Goal: Task Accomplishment & Management: Manage account settings

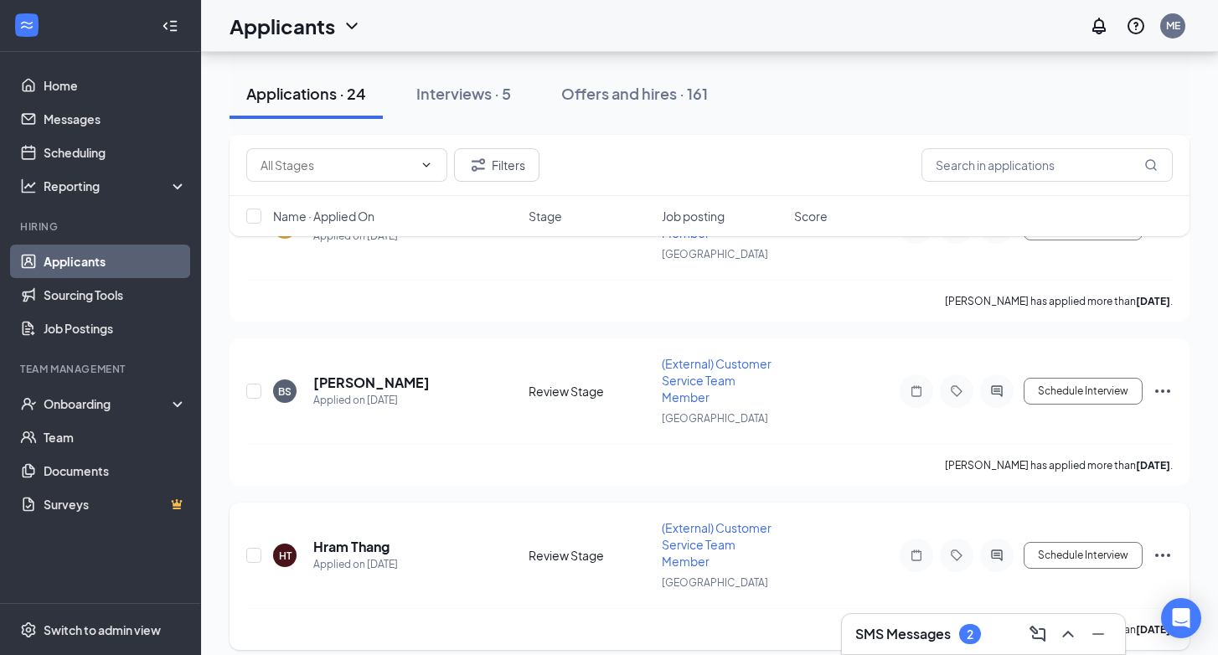
scroll to position [2469, 0]
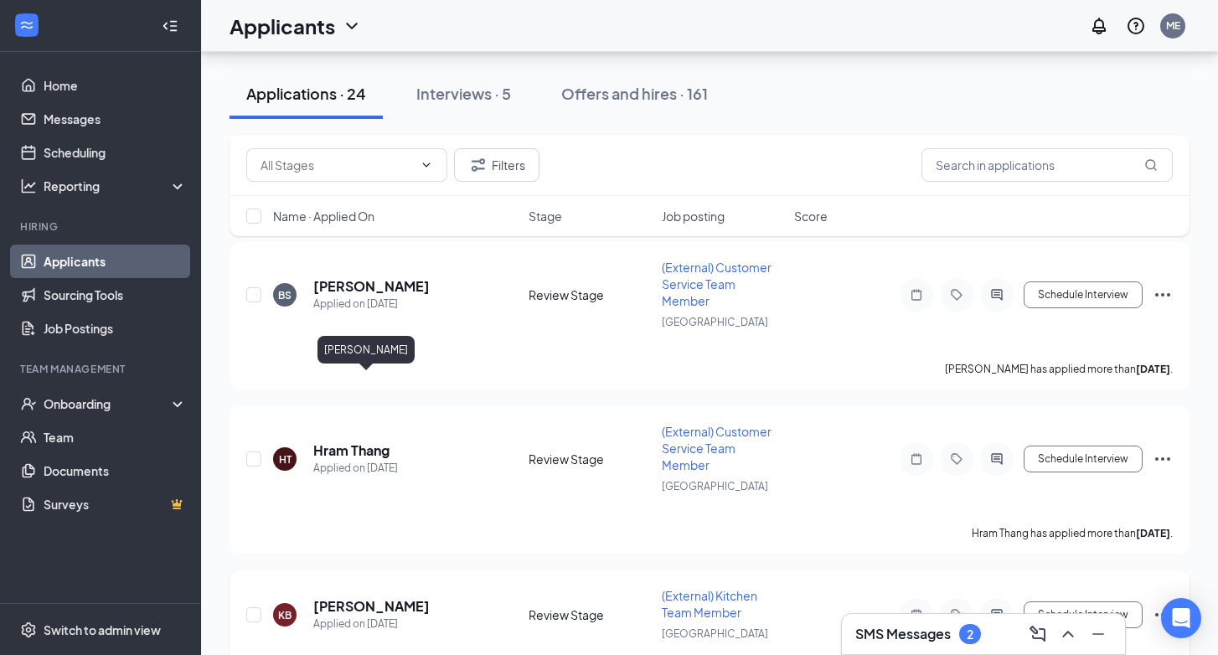
click at [374, 597] on h5 "[PERSON_NAME]" at bounding box center [371, 606] width 116 height 18
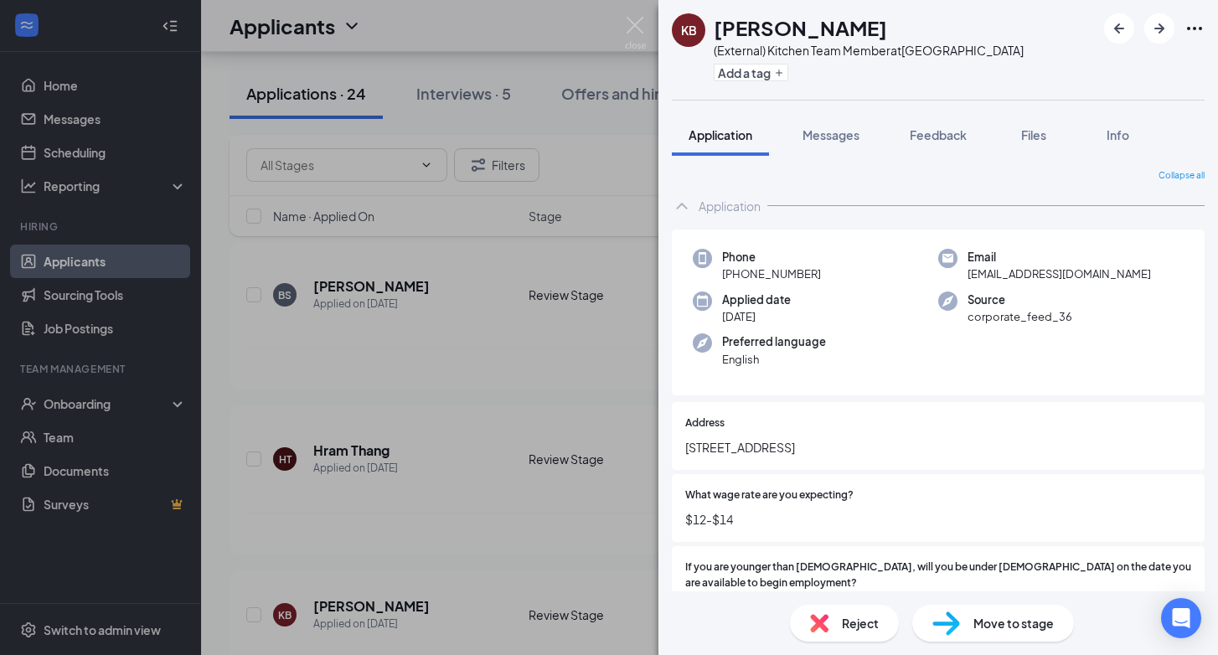
scroll to position [28, 0]
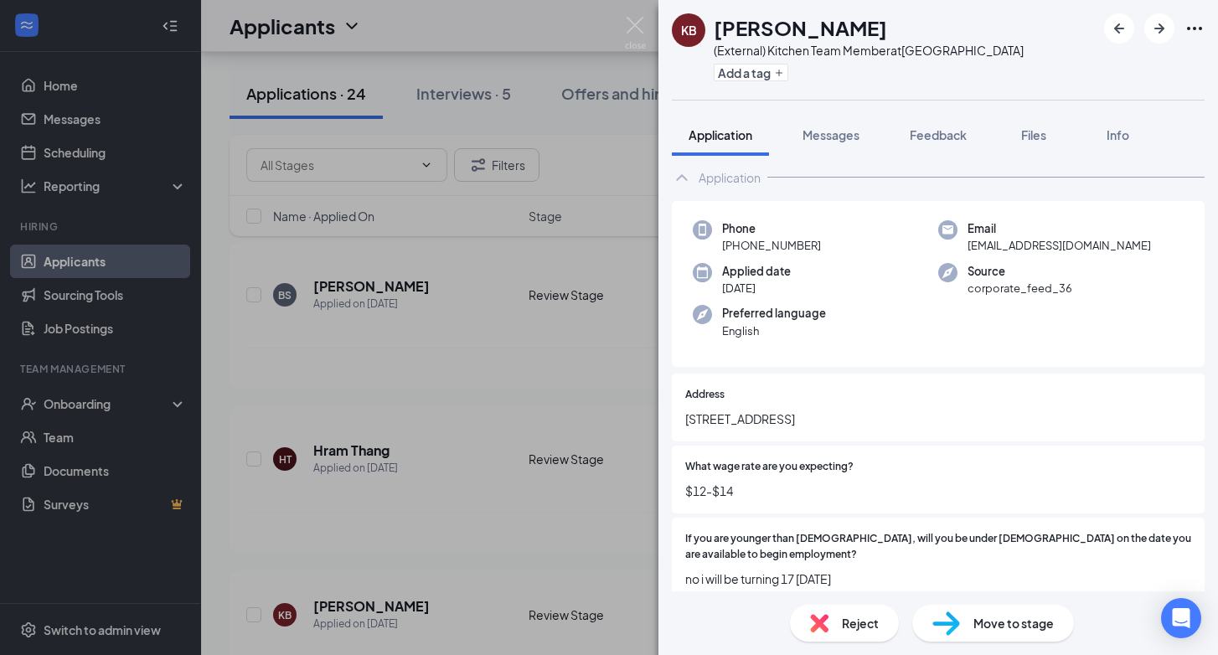
click at [737, 422] on span "[STREET_ADDRESS]" at bounding box center [938, 419] width 506 height 18
copy span "[STREET_ADDRESS]"
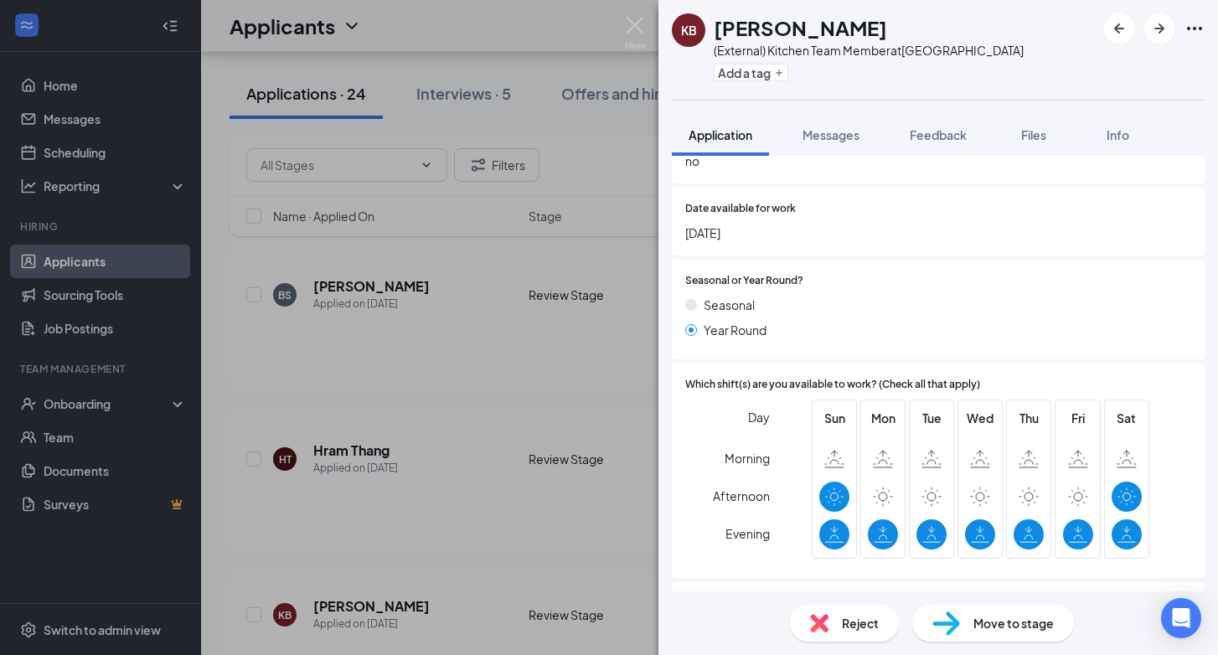
scroll to position [616, 0]
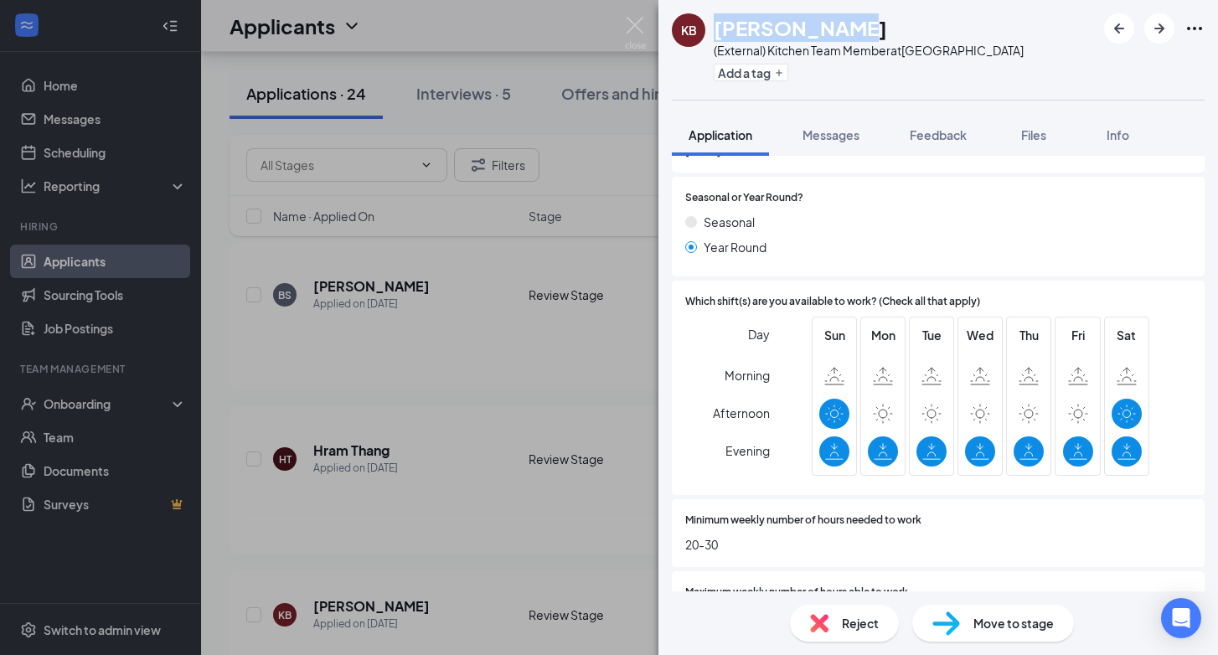
drag, startPoint x: 715, startPoint y: 27, endPoint x: 860, endPoint y: 19, distance: 145.1
click at [860, 19] on div "[PERSON_NAME]" at bounding box center [869, 27] width 310 height 28
copy h1 "[PERSON_NAME]"
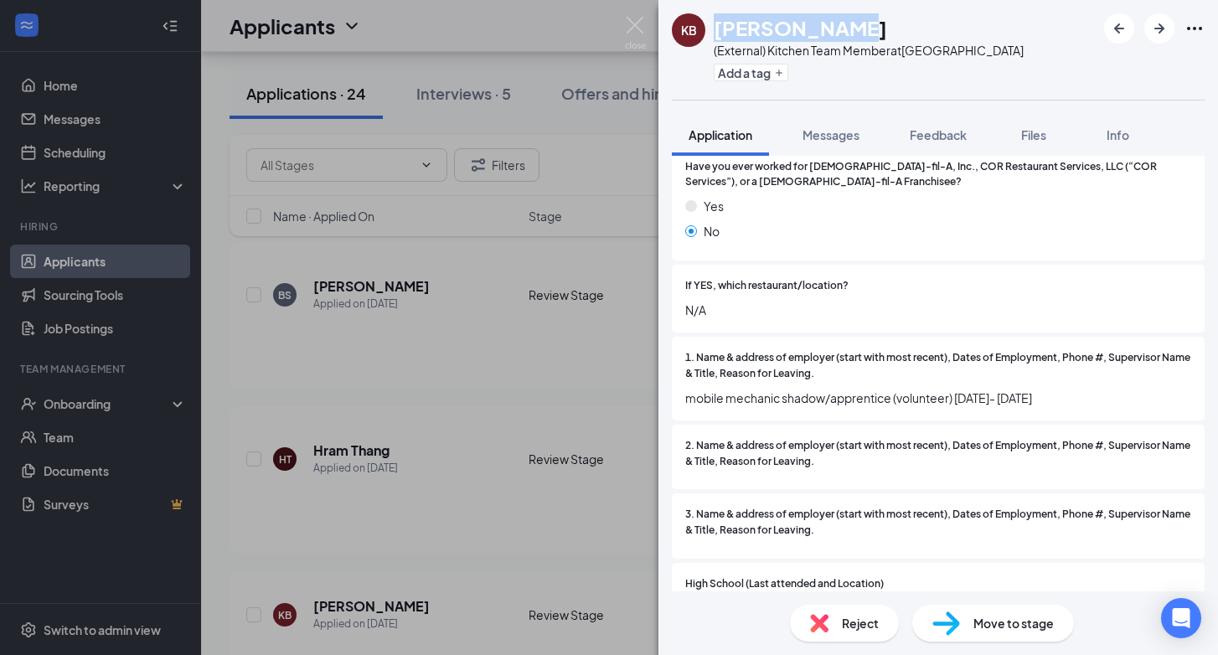
scroll to position [1117, 0]
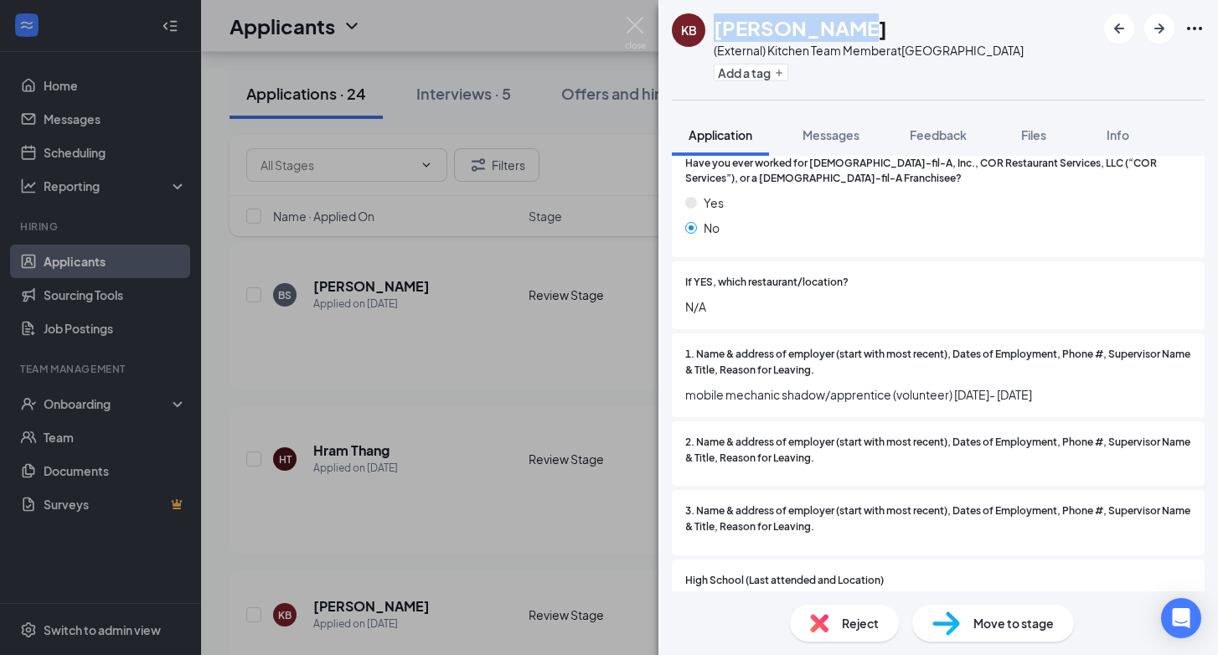
drag, startPoint x: 685, startPoint y: 341, endPoint x: 1153, endPoint y: 391, distance: 470.9
click at [1153, 391] on div "1. Name & address of employer (start with most recent), Dates of Employment, Ph…" at bounding box center [938, 375] width 533 height 84
copy div "1. Name & address of employer (start with most recent), Dates of Employment, Ph…"
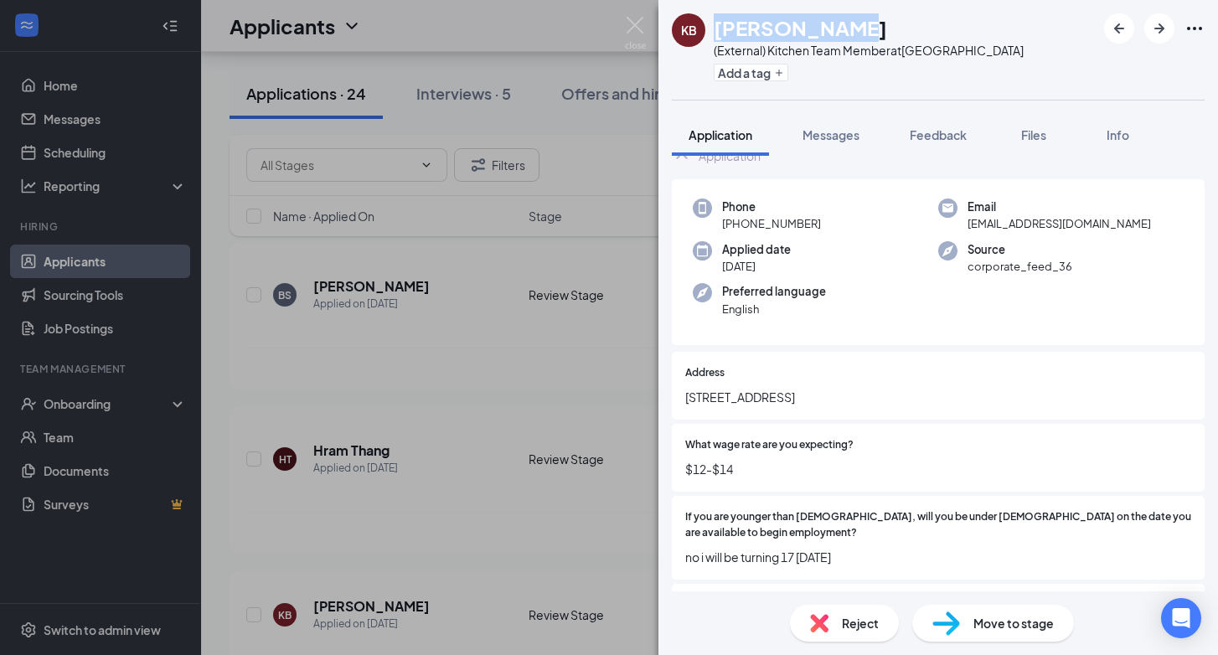
scroll to position [0, 0]
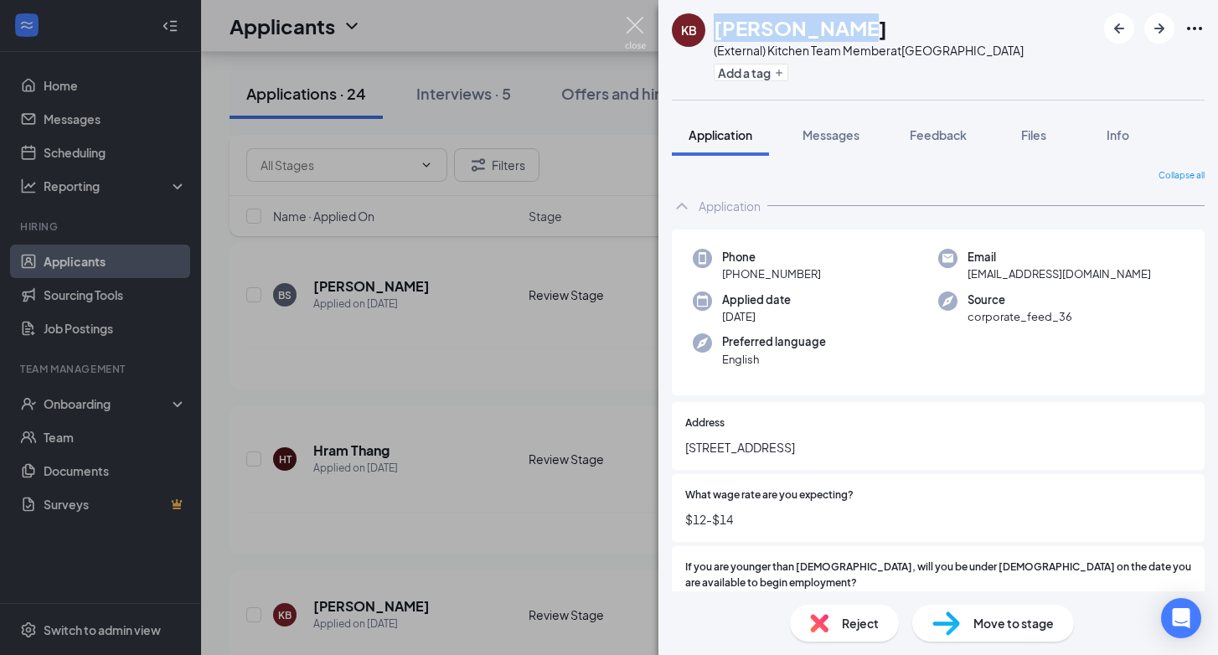
click at [634, 24] on img at bounding box center [635, 33] width 21 height 33
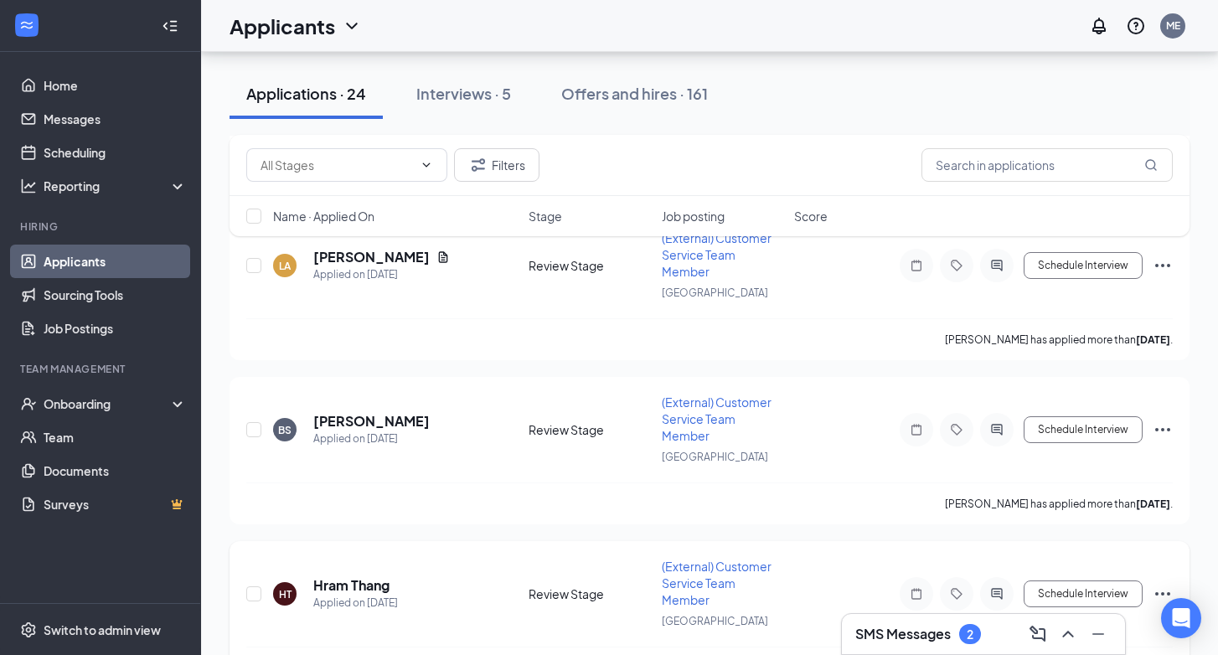
scroll to position [2331, 0]
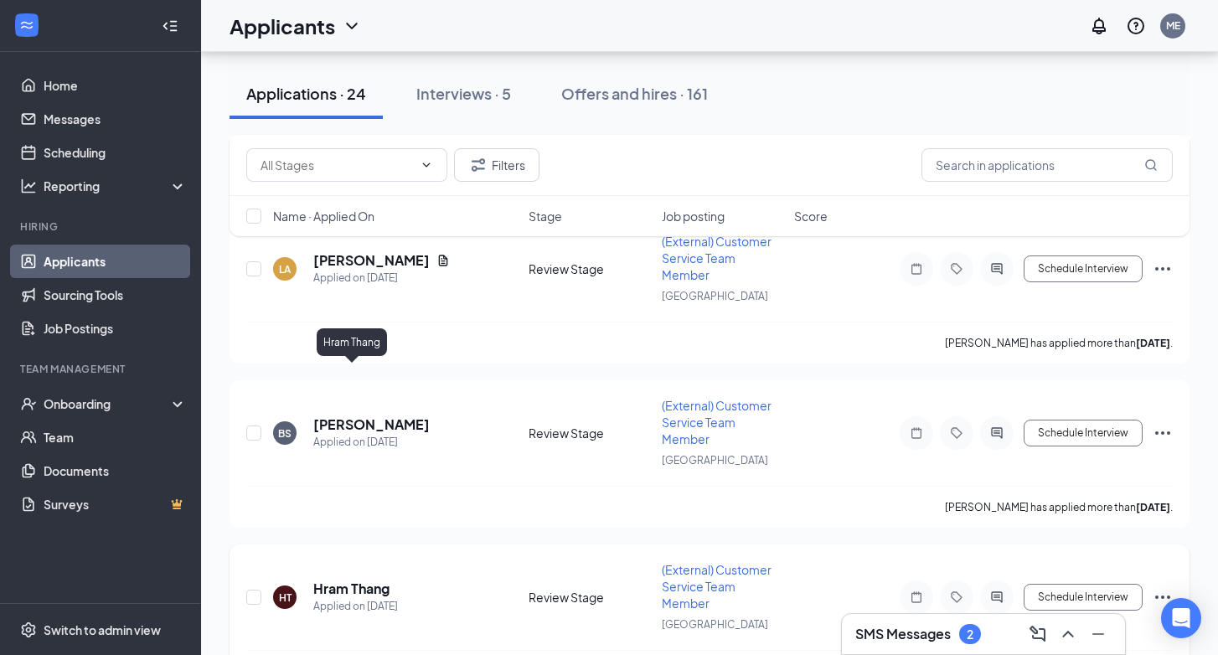
click at [364, 580] on h5 "Hram Thang" at bounding box center [351, 589] width 76 height 18
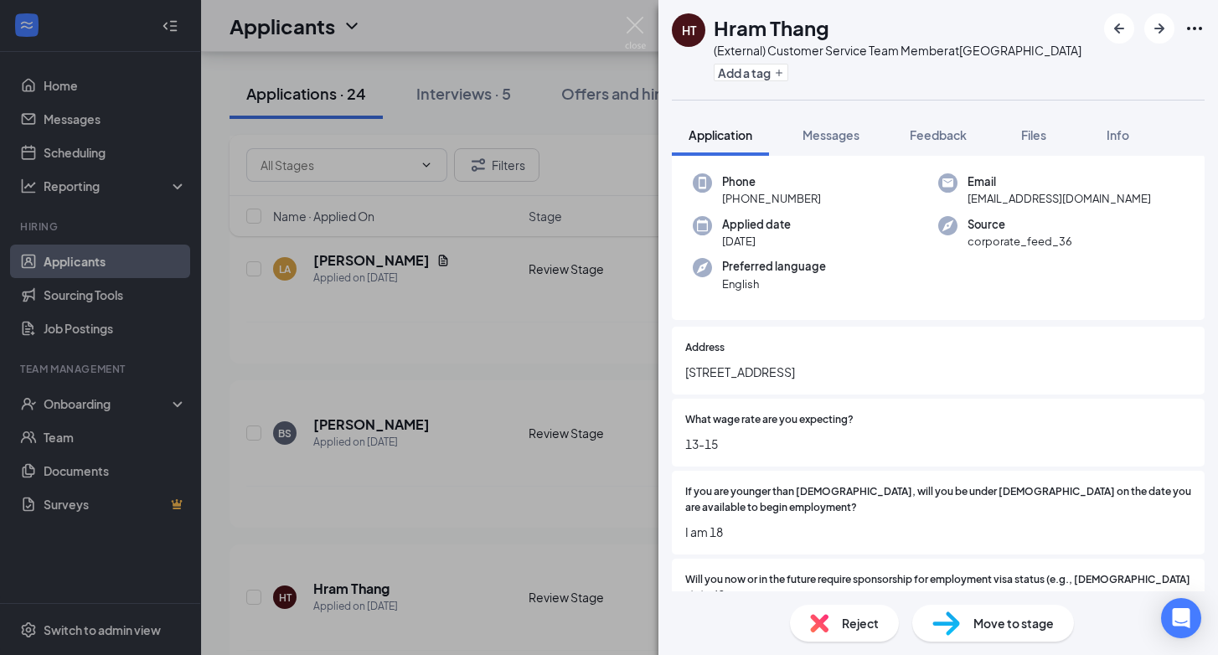
scroll to position [86, 0]
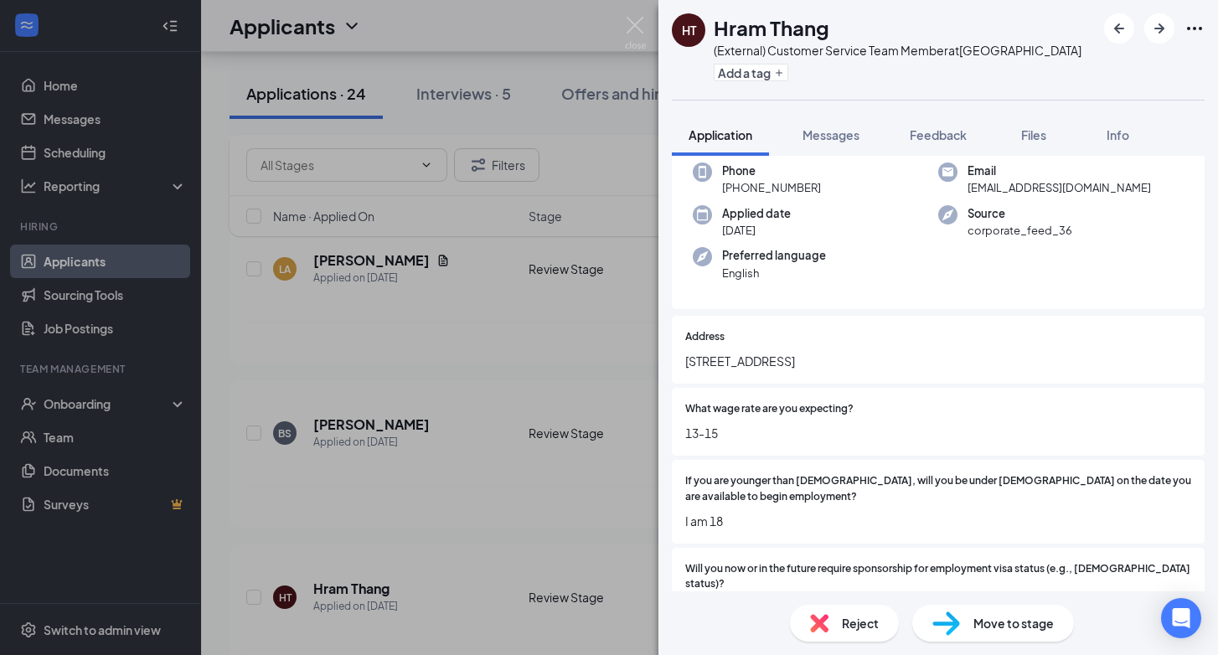
drag, startPoint x: 684, startPoint y: 359, endPoint x: 843, endPoint y: 358, distance: 159.1
click at [843, 358] on span "[STREET_ADDRESS]" at bounding box center [938, 361] width 506 height 18
copy span "[STREET_ADDRESS]"
click at [764, 74] on button "Add a tag" at bounding box center [751, 73] width 75 height 18
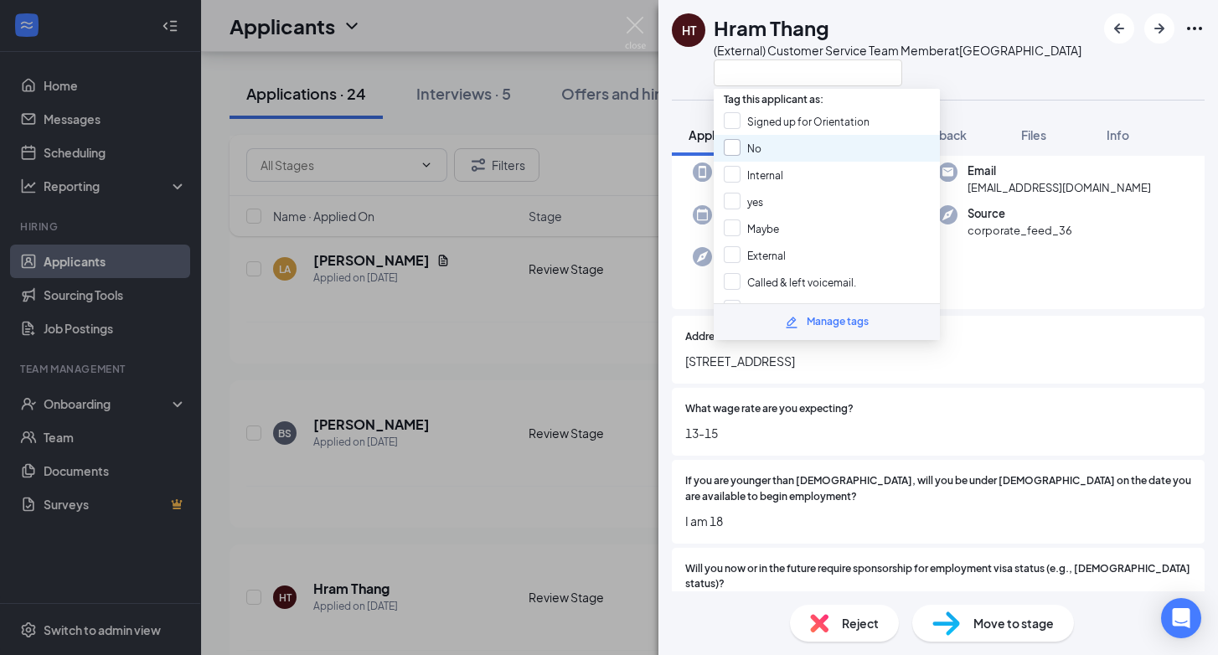
click at [731, 142] on input "No" at bounding box center [743, 148] width 38 height 18
checkbox input "true"
click at [698, 73] on div "HT Hram Thang (External) Customer Service Team Member at [GEOGRAPHIC_DATA]" at bounding box center [877, 49] width 410 height 73
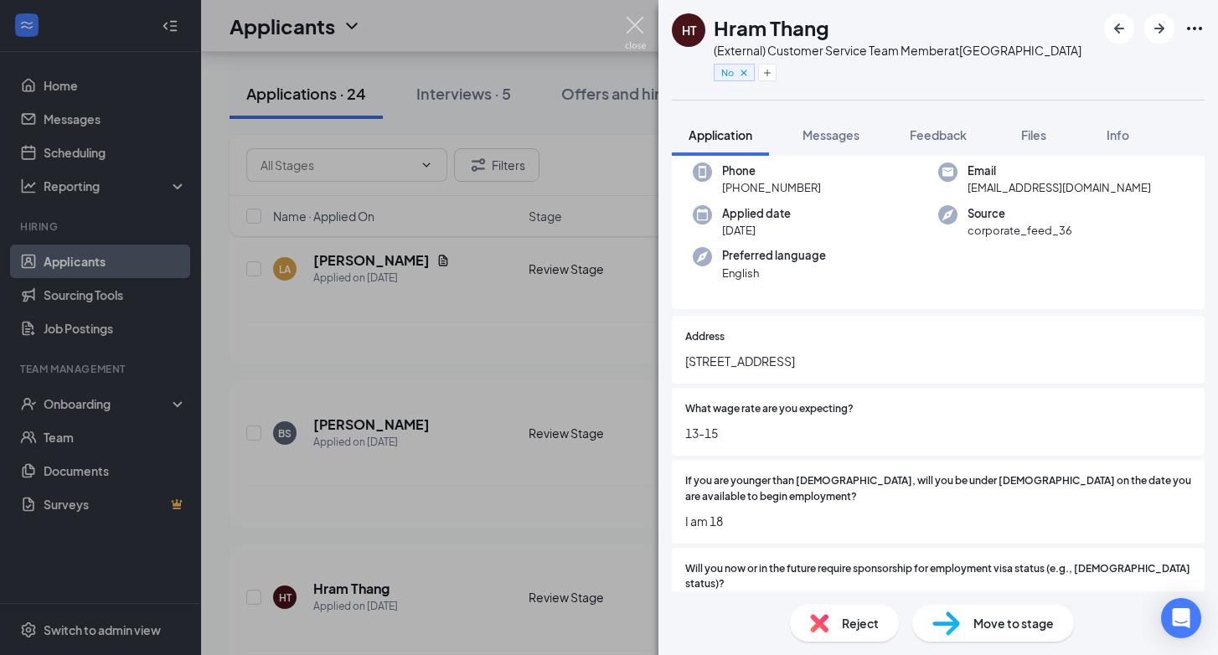
click at [635, 24] on img at bounding box center [635, 33] width 21 height 33
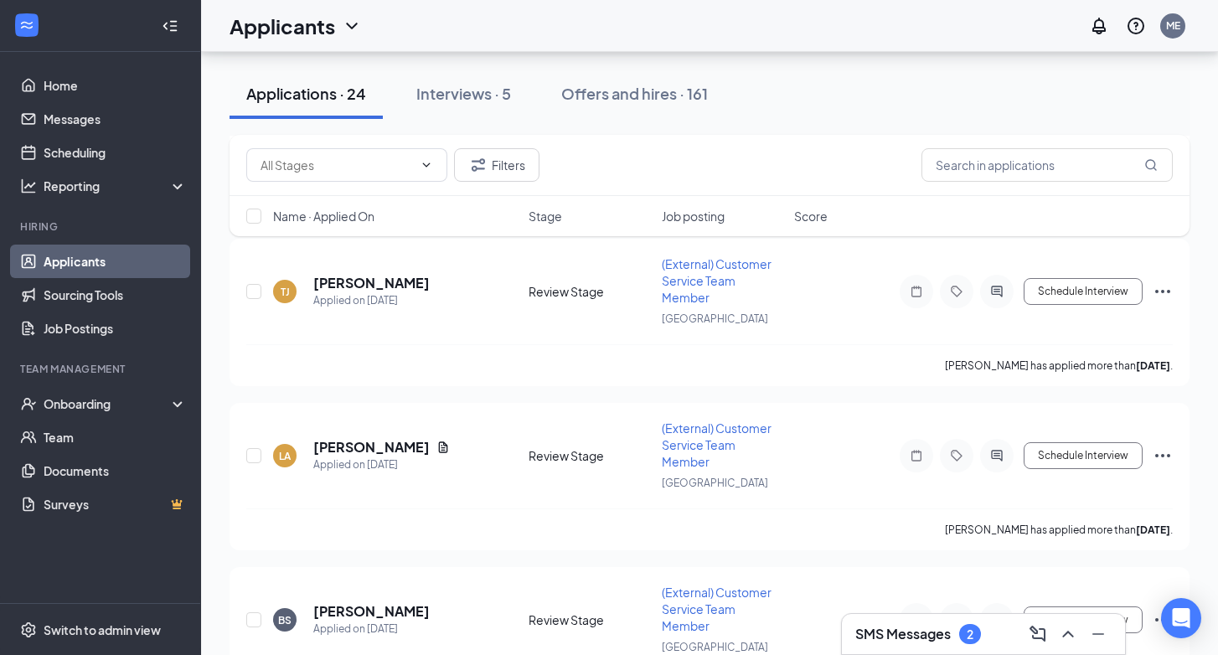
scroll to position [2137, 0]
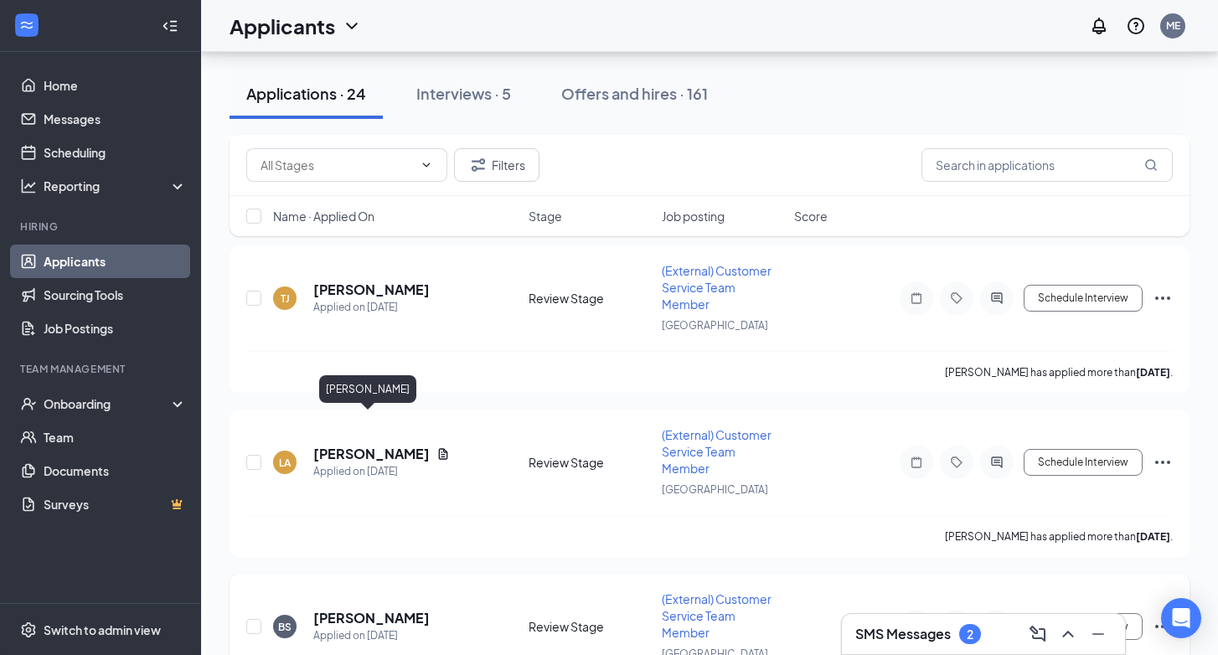
click at [383, 609] on h5 "[PERSON_NAME]" at bounding box center [371, 618] width 116 height 18
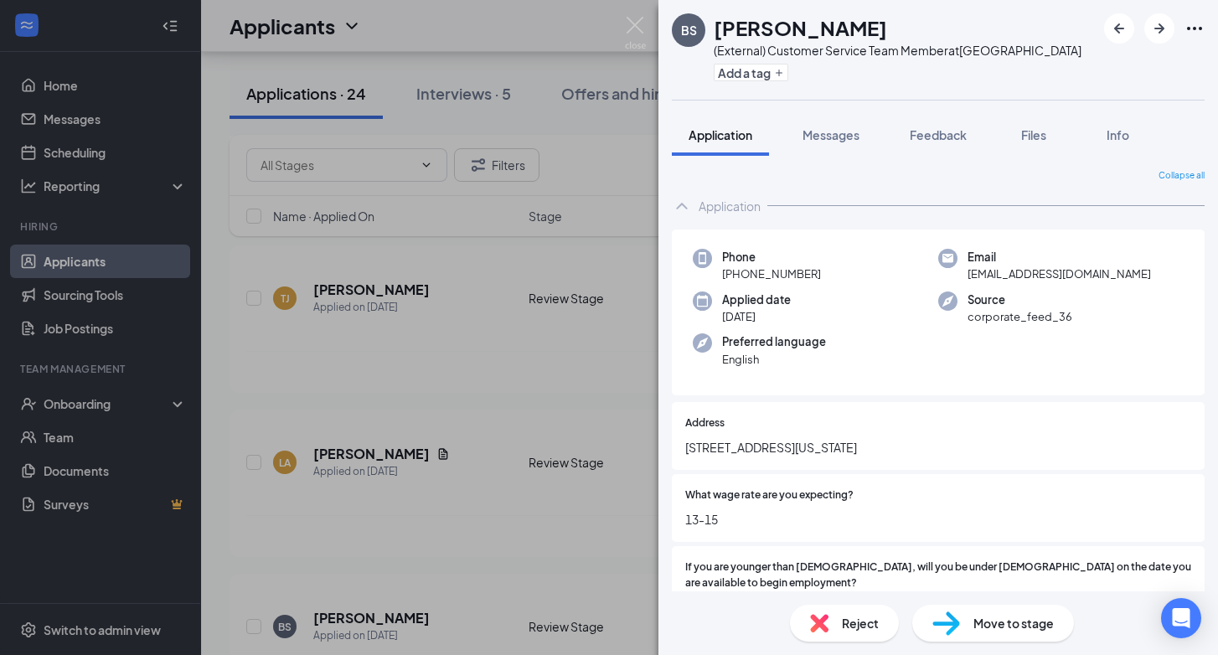
click at [722, 447] on span "[STREET_ADDRESS][US_STATE]" at bounding box center [938, 447] width 506 height 18
copy span "[STREET_ADDRESS][US_STATE]"
drag, startPoint x: 717, startPoint y: 27, endPoint x: 905, endPoint y: 36, distance: 187.8
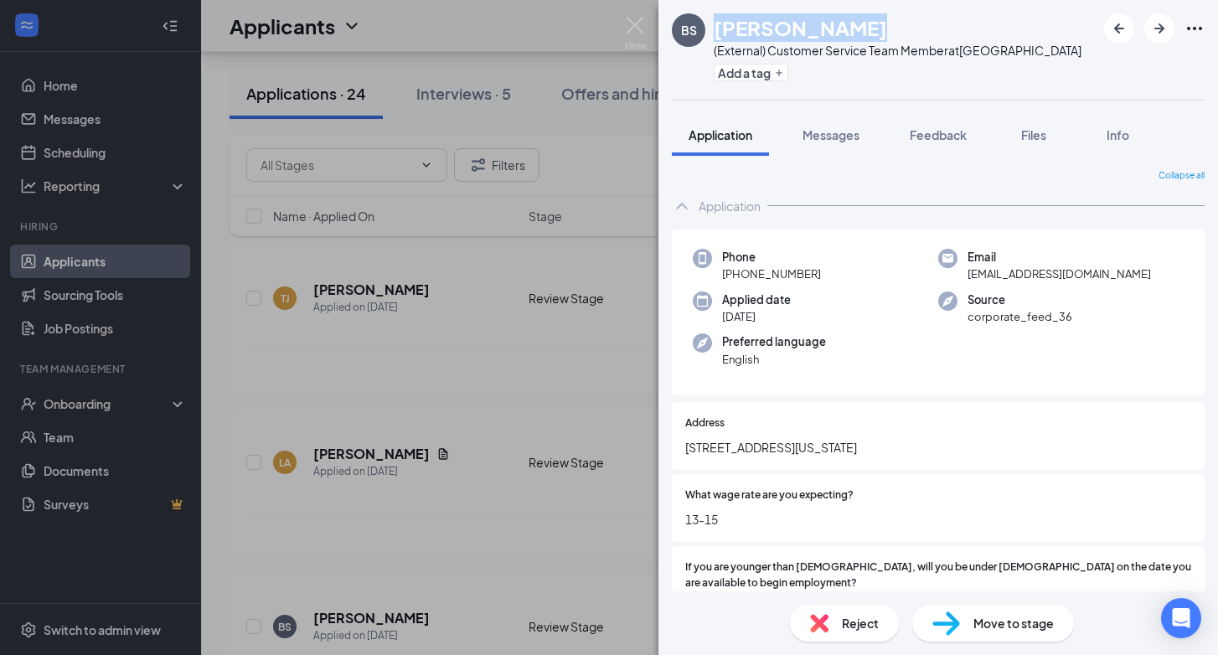
click at [905, 36] on div "[PERSON_NAME]" at bounding box center [898, 27] width 368 height 28
copy h1 "[PERSON_NAME]"
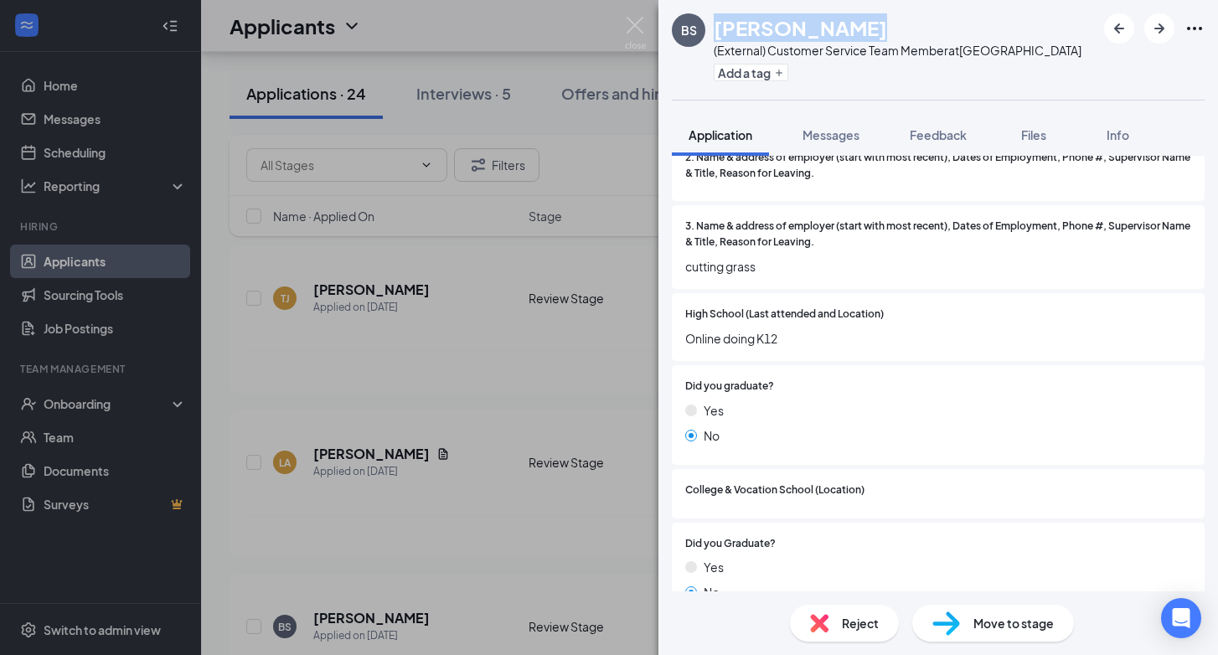
scroll to position [1422, 0]
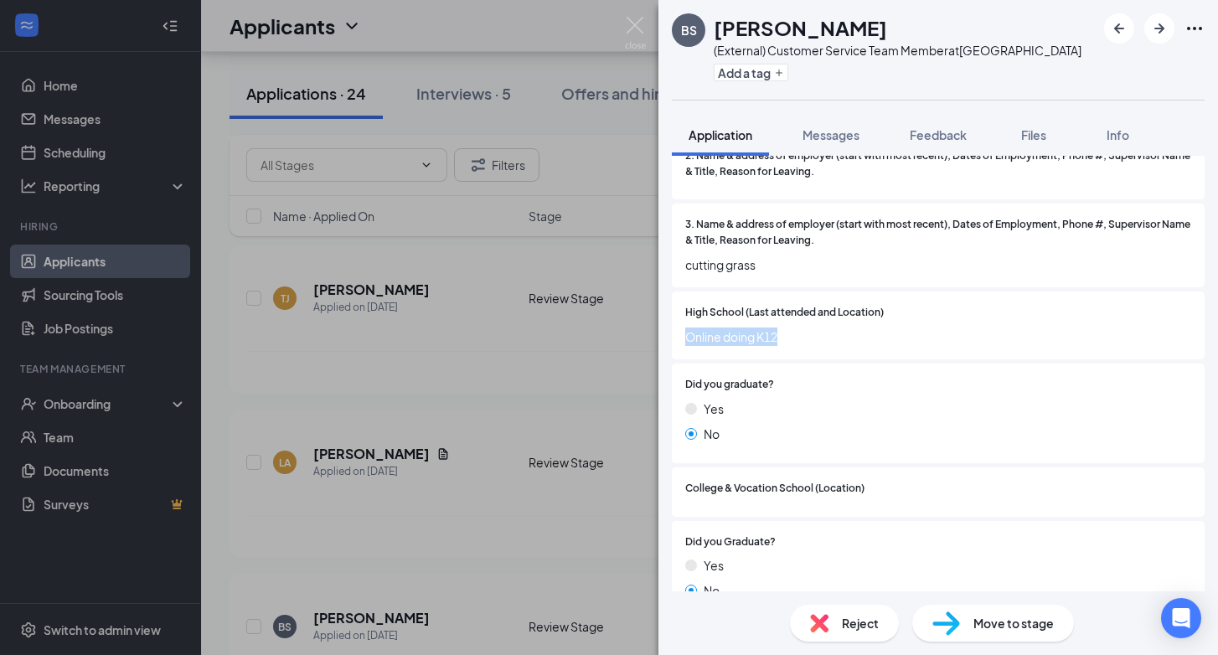
drag, startPoint x: 687, startPoint y: 318, endPoint x: 808, endPoint y: 319, distance: 121.4
click at [808, 327] on span "Online doing K12" at bounding box center [938, 336] width 506 height 18
copy span "Online doing K12"
drag, startPoint x: 686, startPoint y: 299, endPoint x: 801, endPoint y: 322, distance: 116.9
click at [801, 322] on div "High School (Last attended and Location) Online doing K12" at bounding box center [938, 325] width 506 height 41
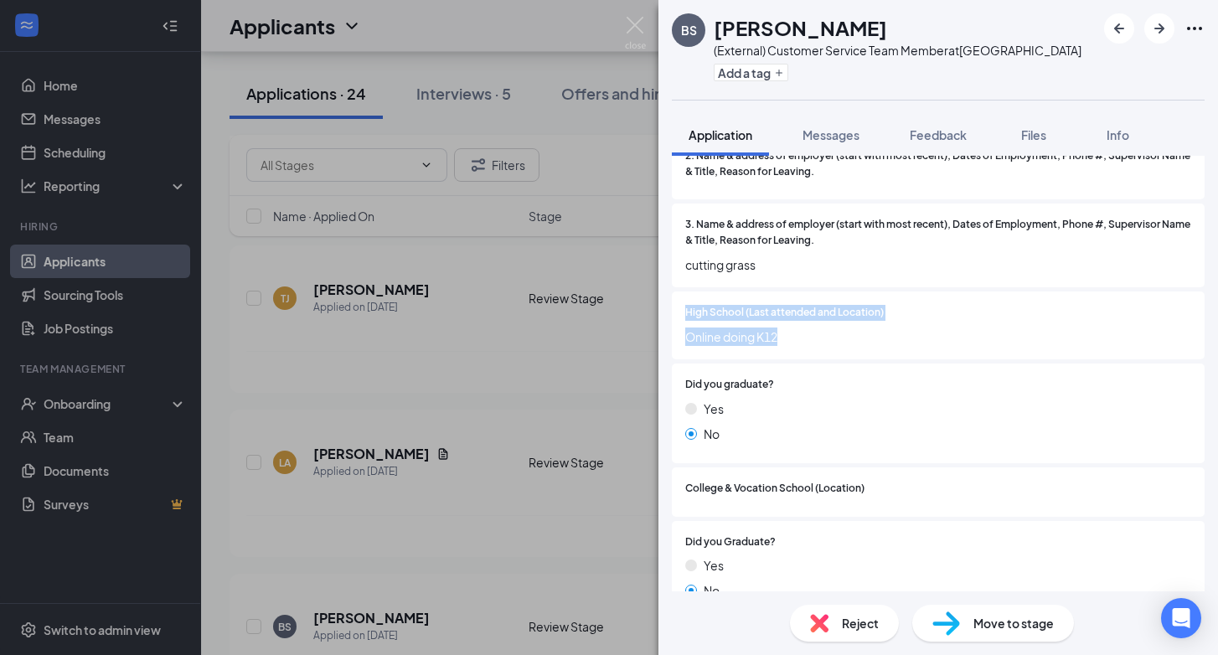
copy div "High School (Last attended and Location) Online doing K12"
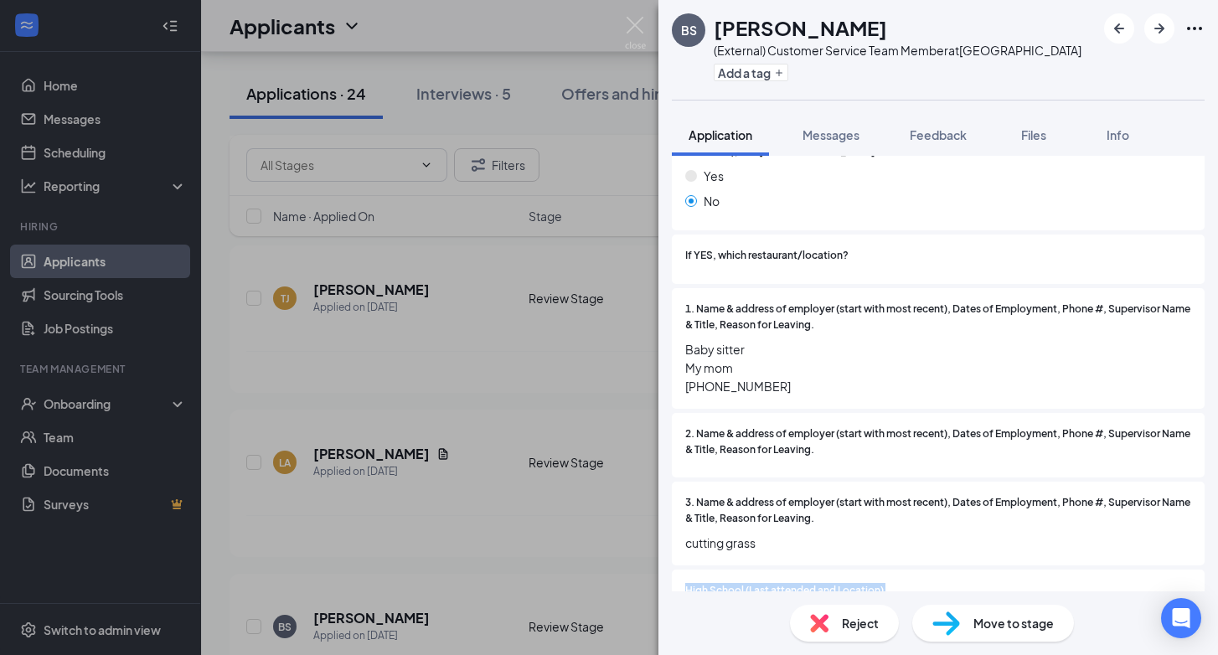
scroll to position [1156, 0]
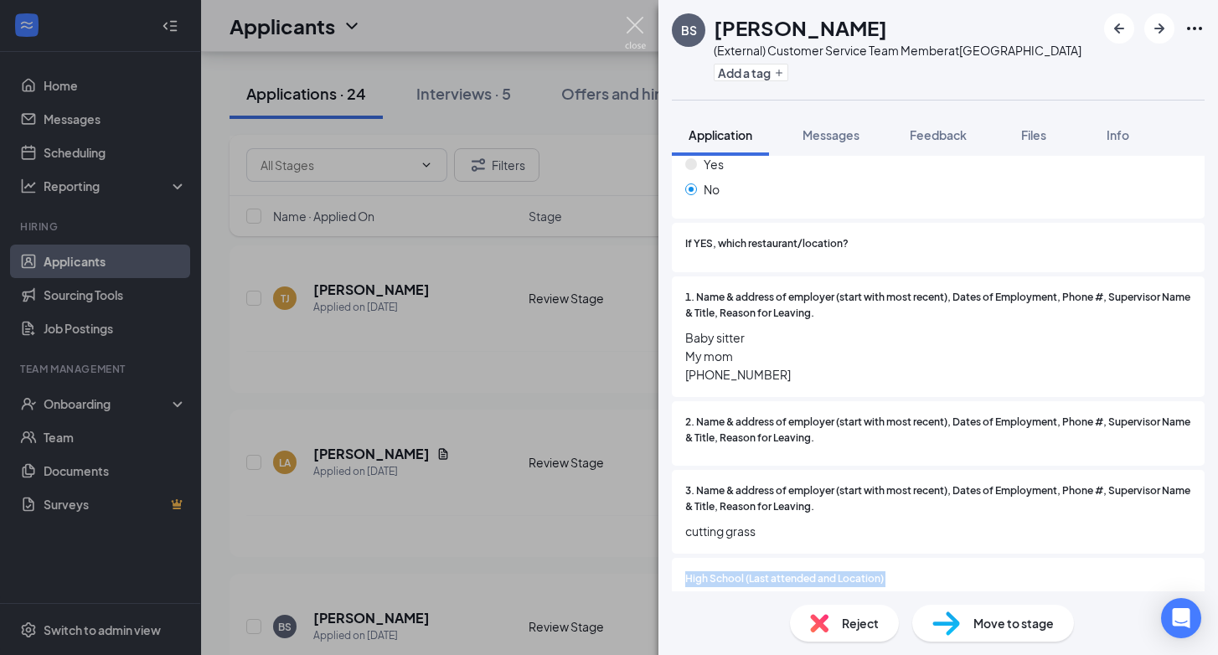
click at [643, 18] on img at bounding box center [635, 33] width 21 height 33
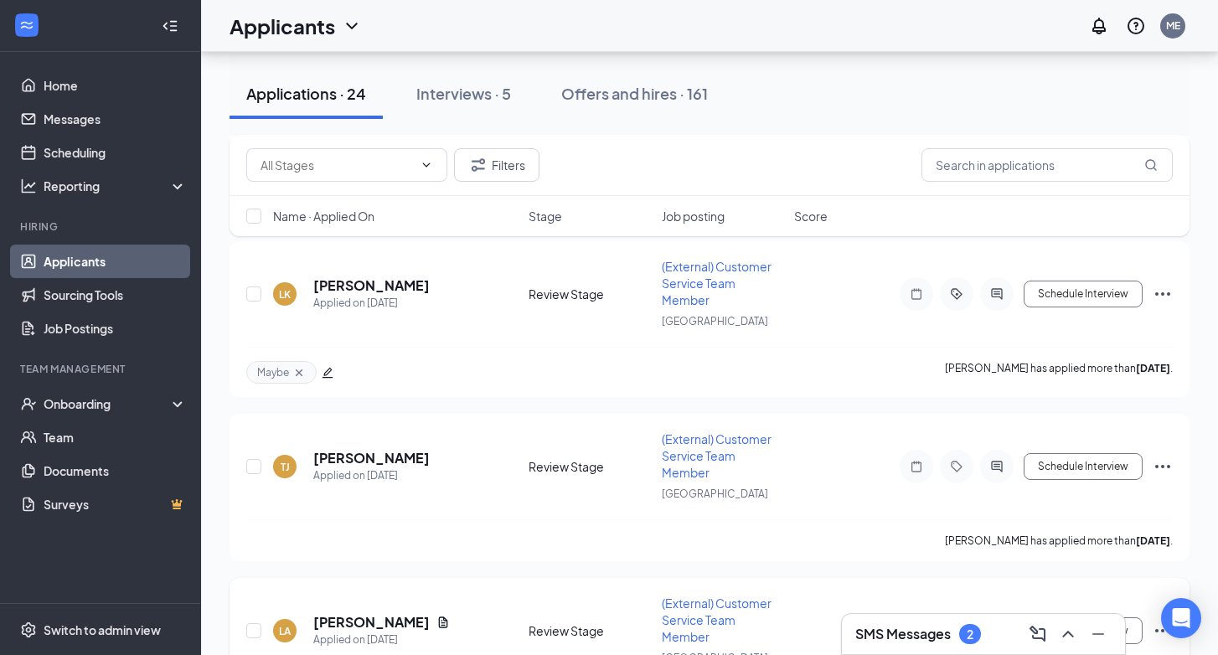
scroll to position [1974, 0]
